Goal: Task Accomplishment & Management: Use online tool/utility

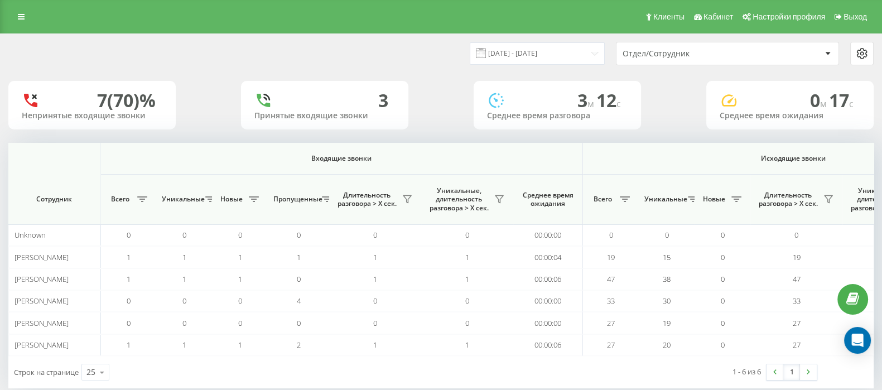
scroll to position [0, 691]
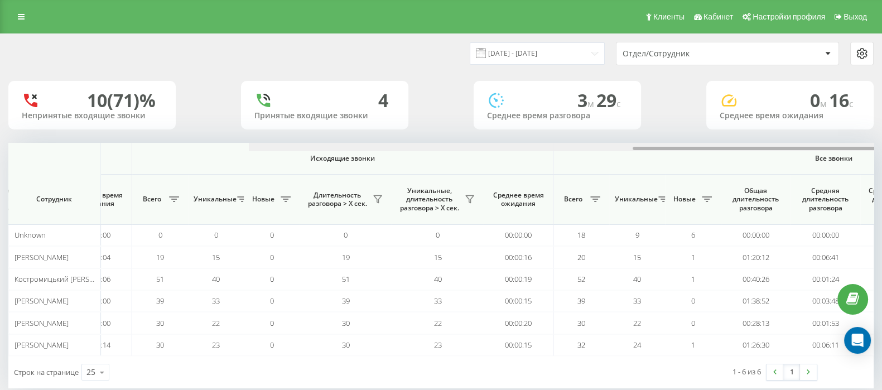
scroll to position [0, 691]
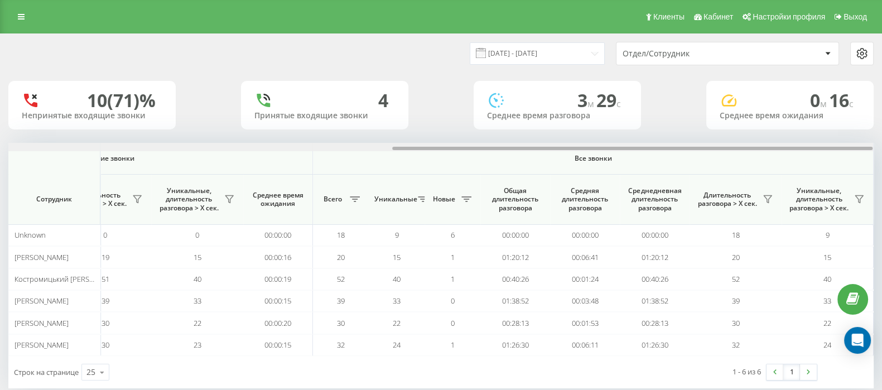
drag, startPoint x: 461, startPoint y: 149, endPoint x: 885, endPoint y: 148, distance: 424.3
click at [881, 146] on html "[DOMAIN_NAME] Проекты [DOMAIN_NAME] Дашборд Центр обращений Аналитика Ваши отче…" at bounding box center [441, 195] width 882 height 390
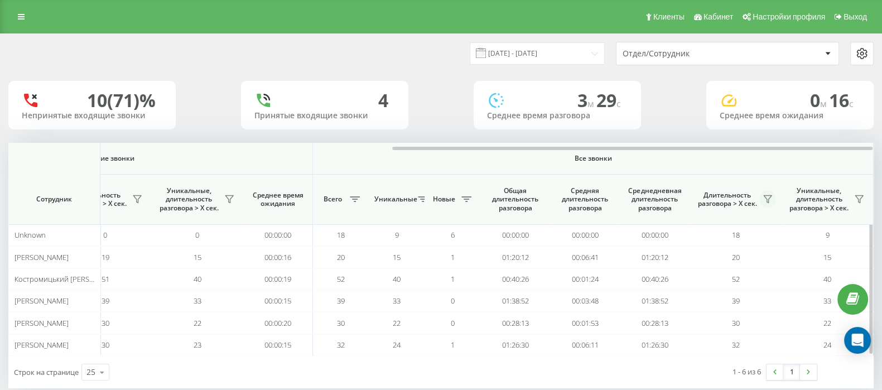
click at [767, 200] on icon at bounding box center [767, 199] width 8 height 7
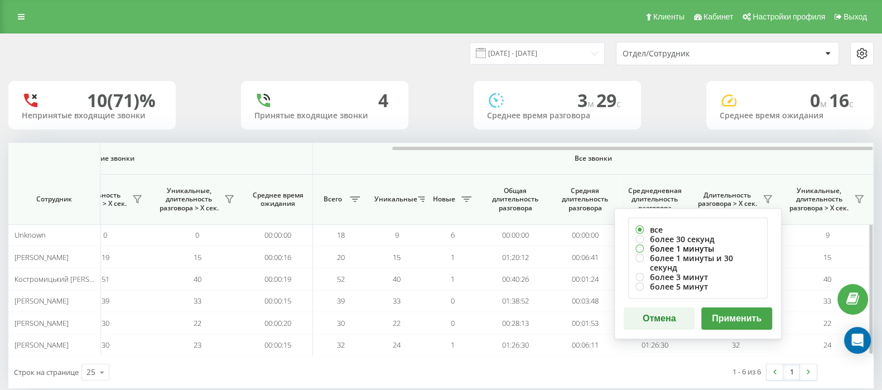
click at [638, 246] on label "более 1 минуты" at bounding box center [697, 248] width 125 height 9
radio input "true"
click at [732, 307] on button "Применить" at bounding box center [736, 318] width 71 height 22
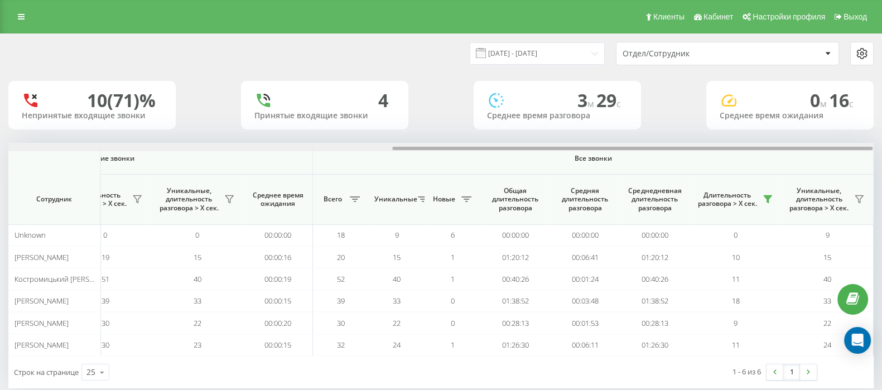
drag, startPoint x: 438, startPoint y: 147, endPoint x: 892, endPoint y: 152, distance: 453.4
click at [881, 152] on html "[DOMAIN_NAME] Проекты [DOMAIN_NAME] Дашборд Центр обращений Аналитика Ваши отче…" at bounding box center [441, 195] width 882 height 390
